Goal: Information Seeking & Learning: Learn about a topic

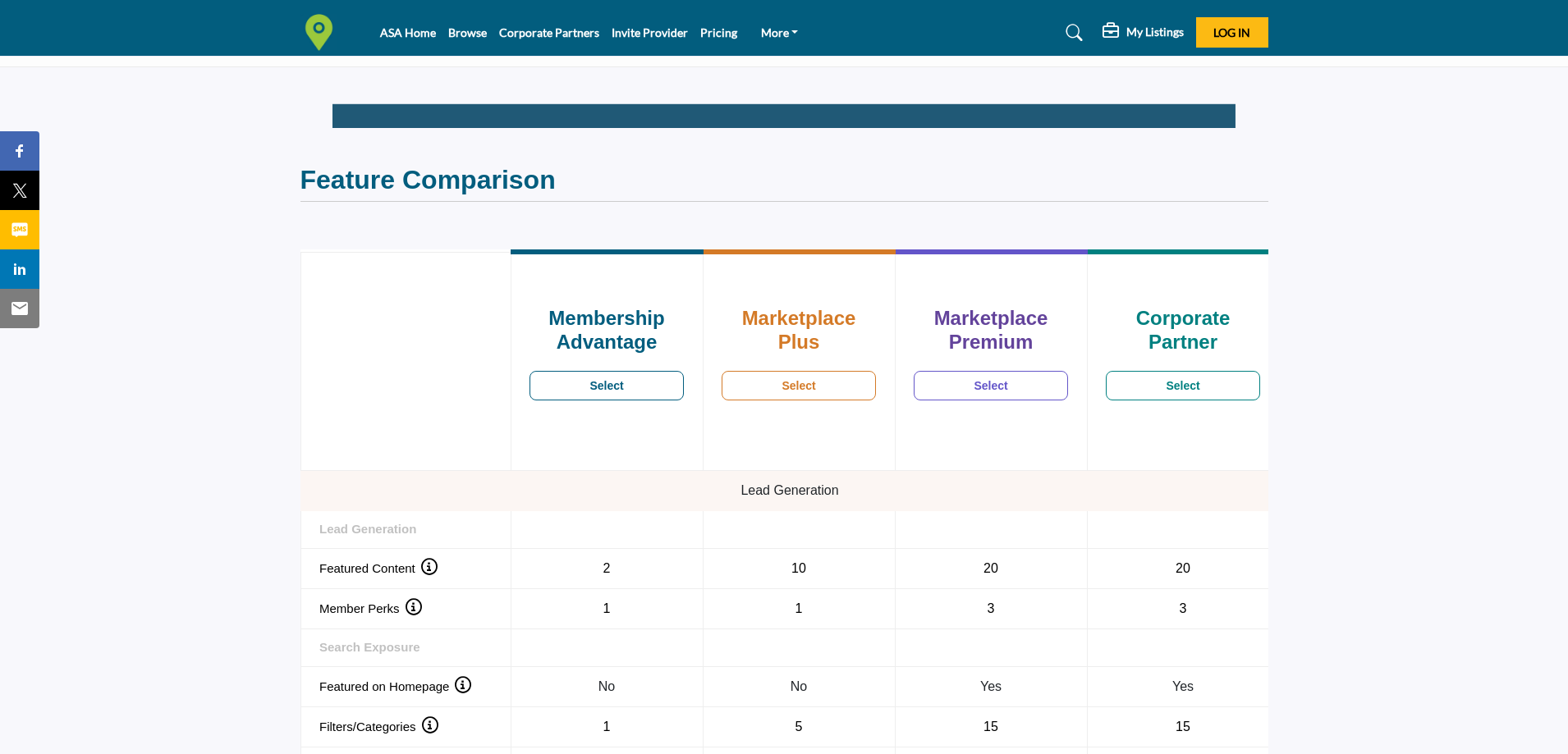
scroll to position [1309, 0]
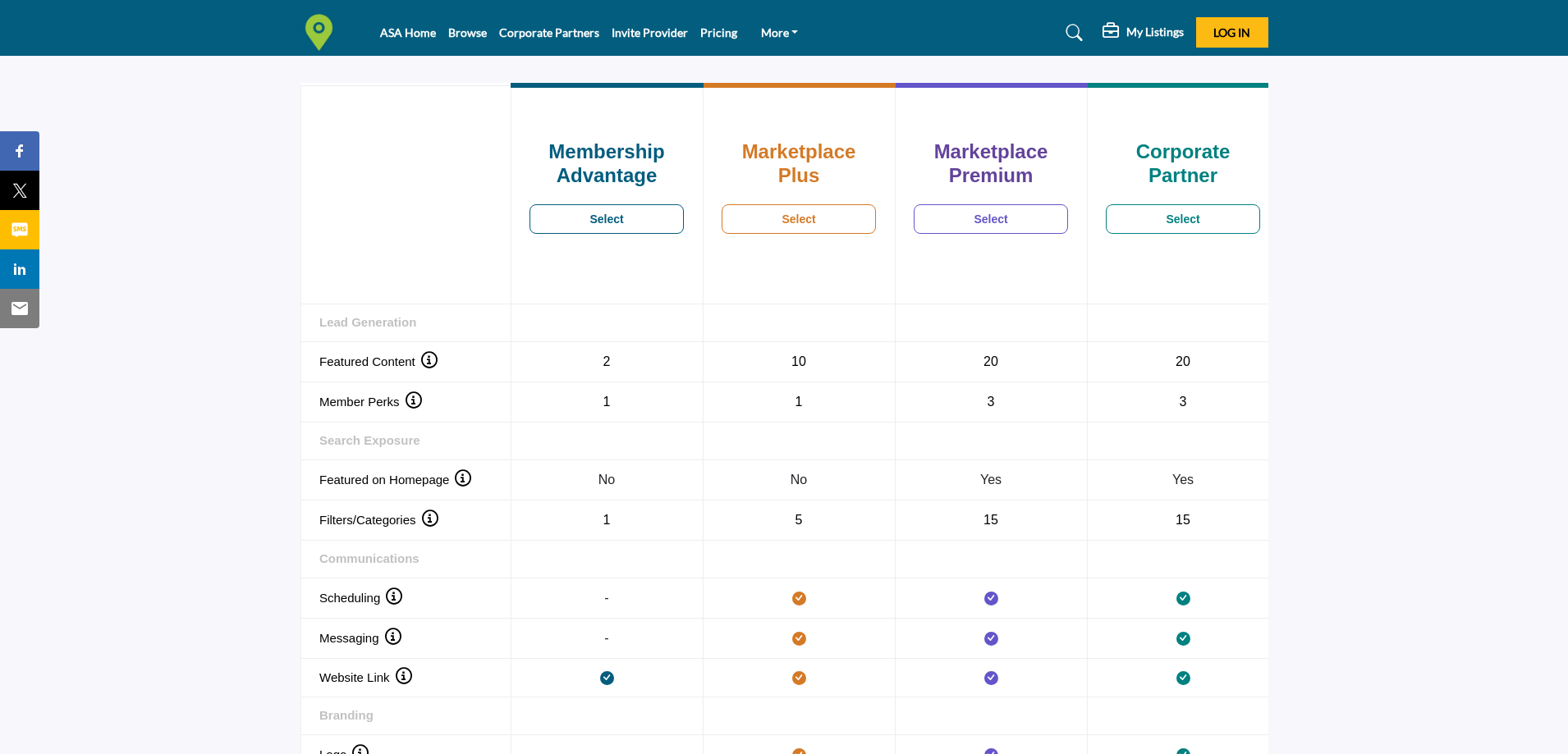
scroll to position [1336, 0]
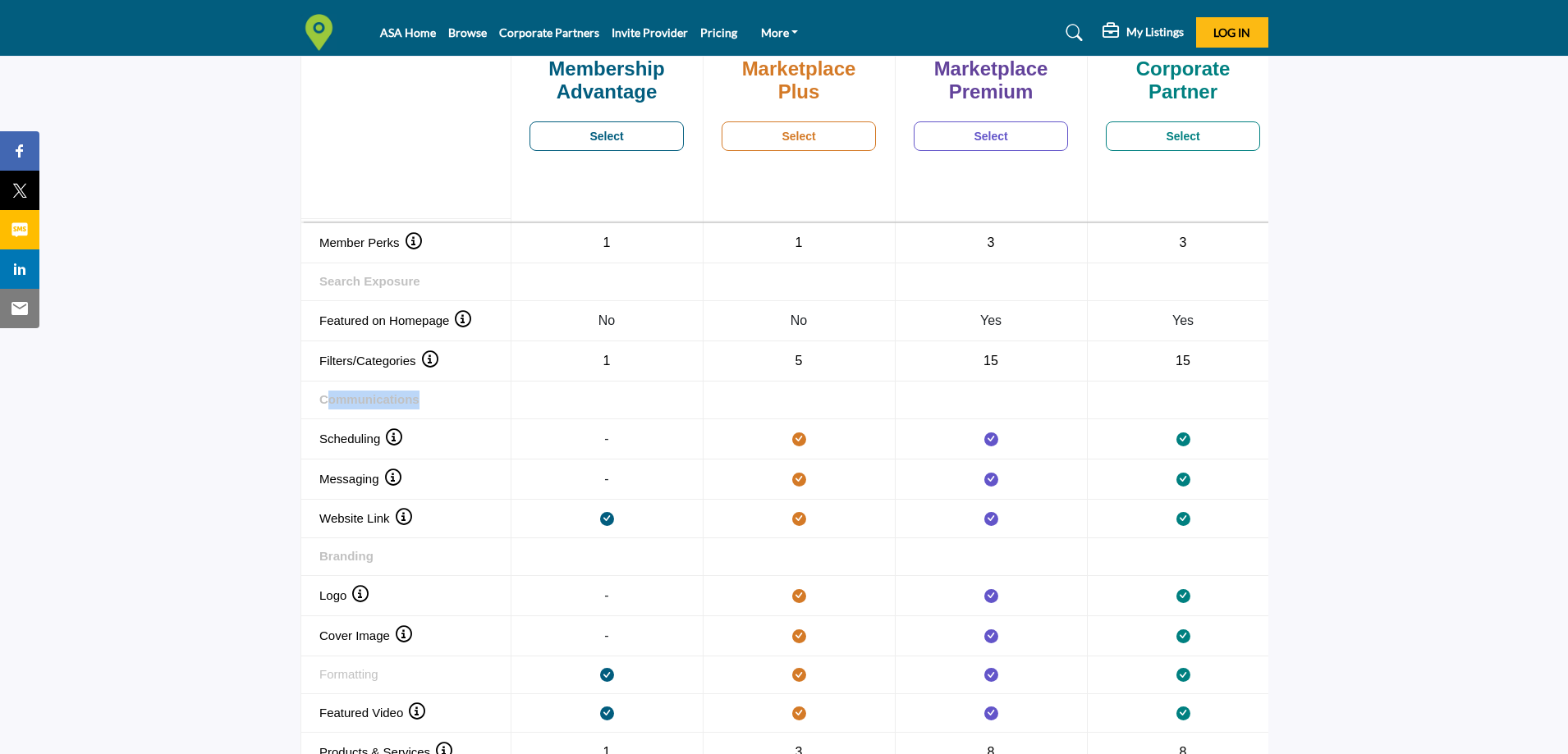
drag, startPoint x: 423, startPoint y: 401, endPoint x: 327, endPoint y: 408, distance: 96.3
click at [327, 408] on th "Communications" at bounding box center [406, 400] width 210 height 38
click at [391, 391] on th "Communications" at bounding box center [406, 400] width 210 height 38
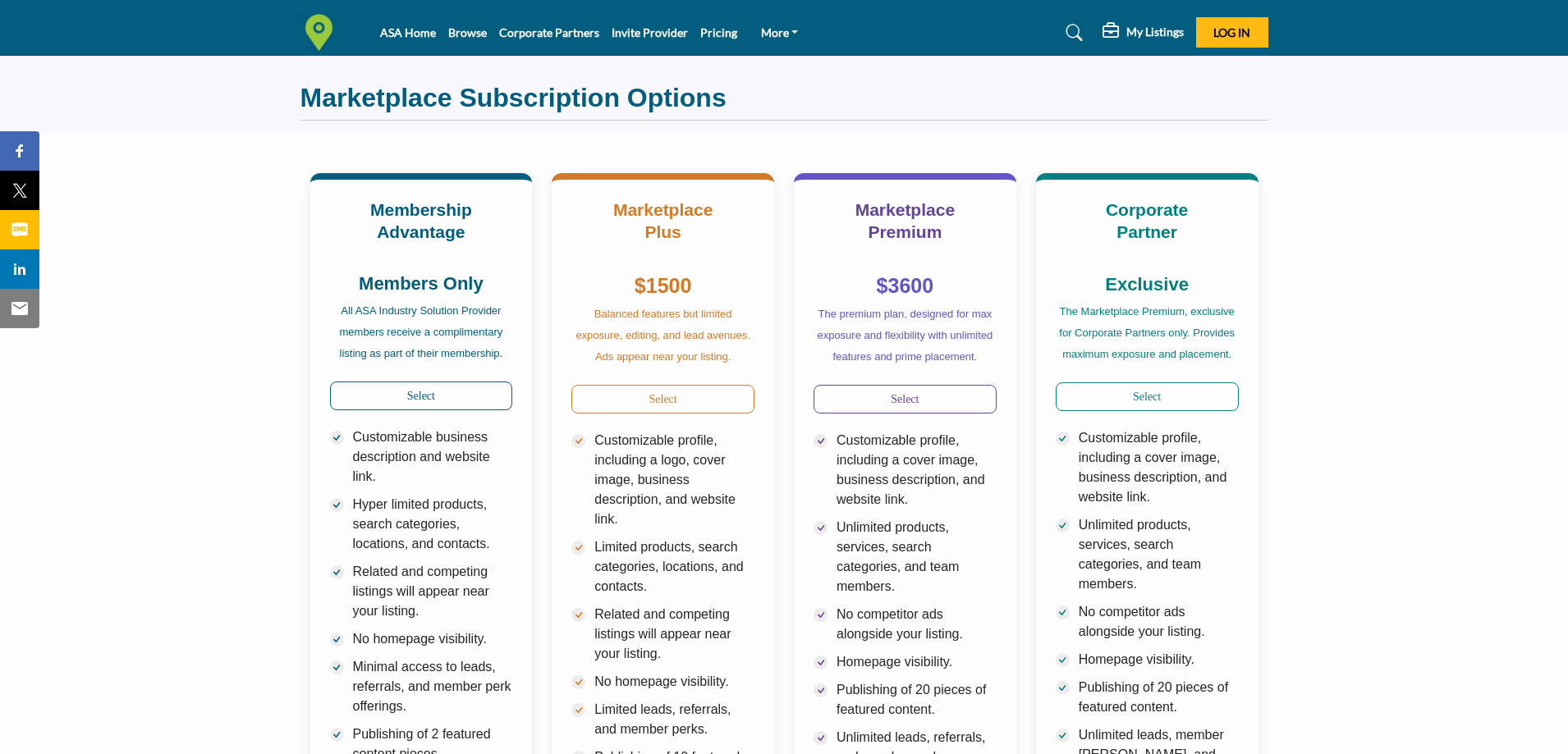
scroll to position [0, 0]
